Goal: Task Accomplishment & Management: Use online tool/utility

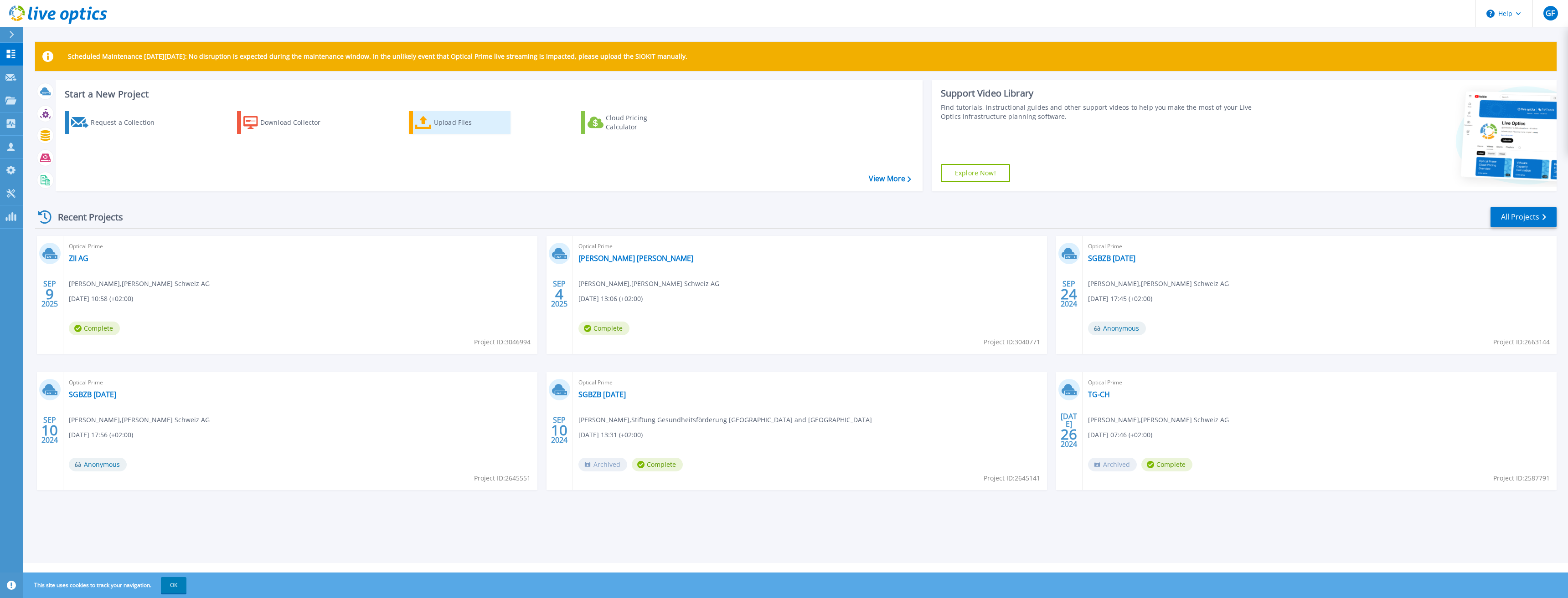
click at [443, 118] on div "Upload Files" at bounding box center [471, 122] width 73 height 18
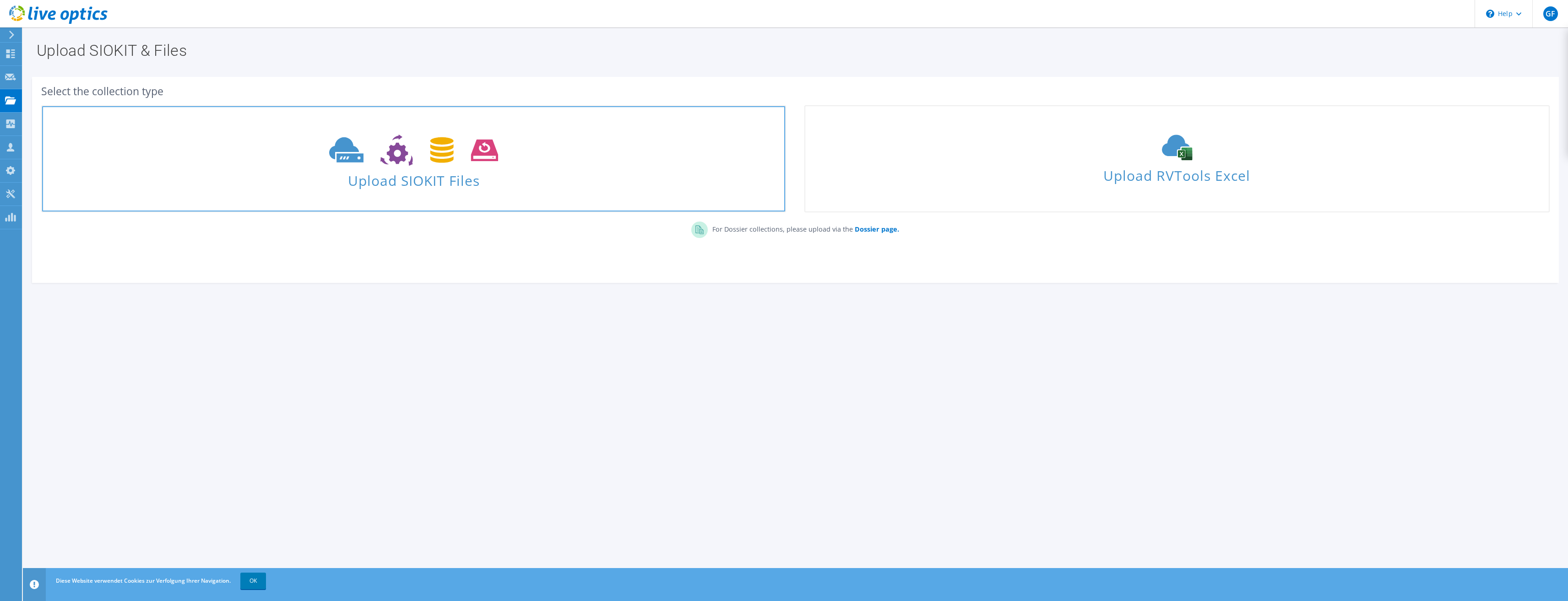
click at [449, 185] on span "Upload SIOKIT Files" at bounding box center [413, 178] width 743 height 20
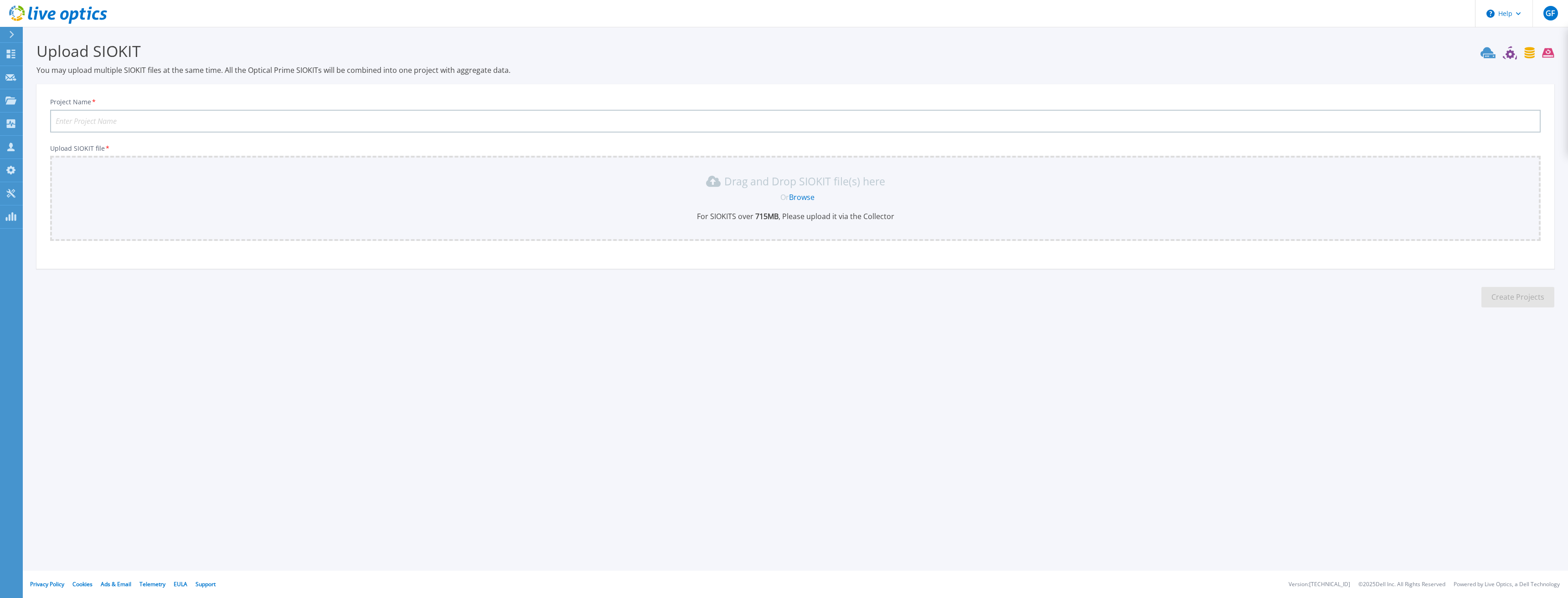
click at [254, 123] on input "Project Name *" at bounding box center [795, 120] width 1491 height 23
type input "Aquilana Sep. 2025"
click at [810, 194] on link "Browse" at bounding box center [802, 197] width 26 height 10
click at [404, 188] on div "Drag and Drop SIOKIT file(s) here" at bounding box center [795, 181] width 1480 height 15
click at [797, 198] on link "Browse" at bounding box center [802, 197] width 26 height 10
